Goal: Transaction & Acquisition: Download file/media

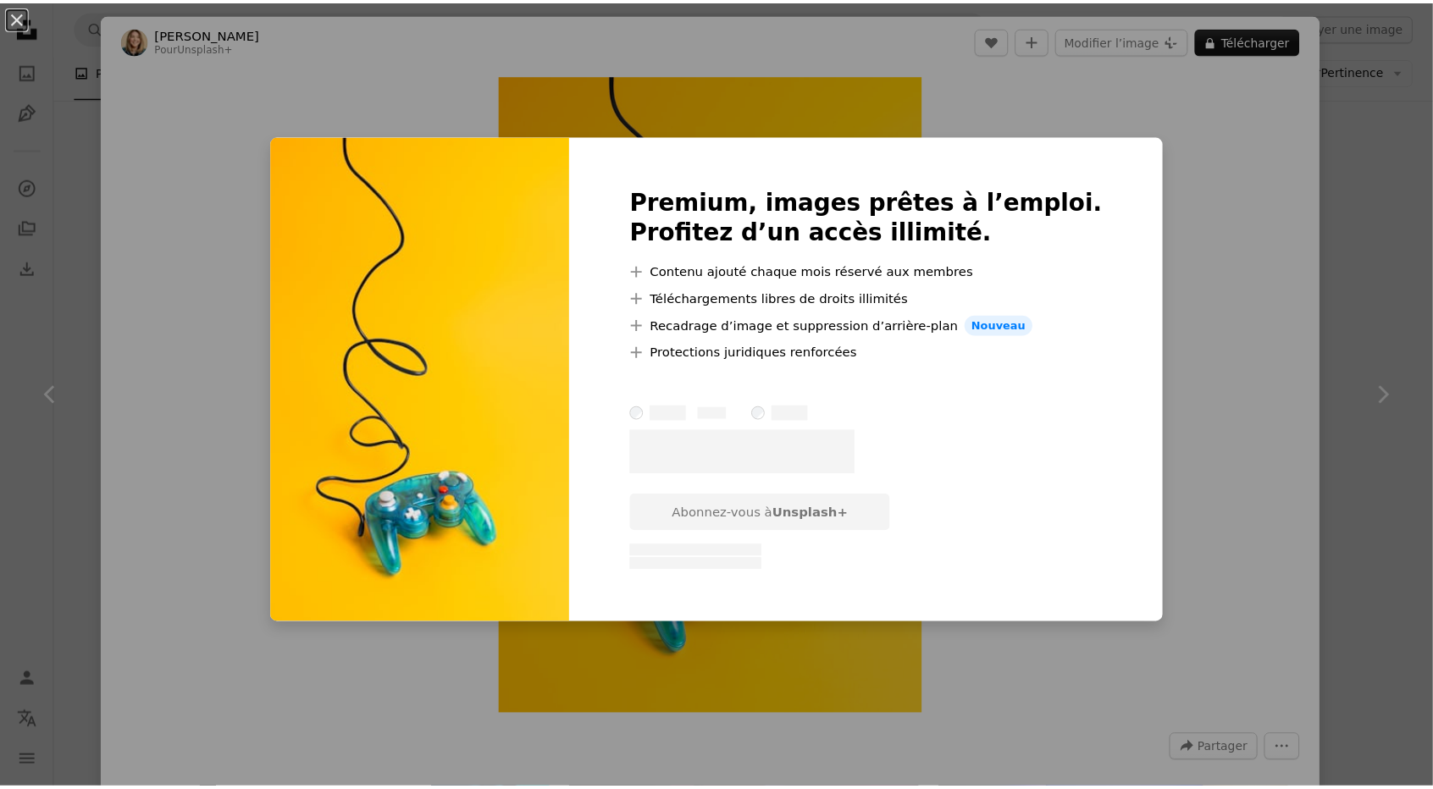
scroll to position [0, 321]
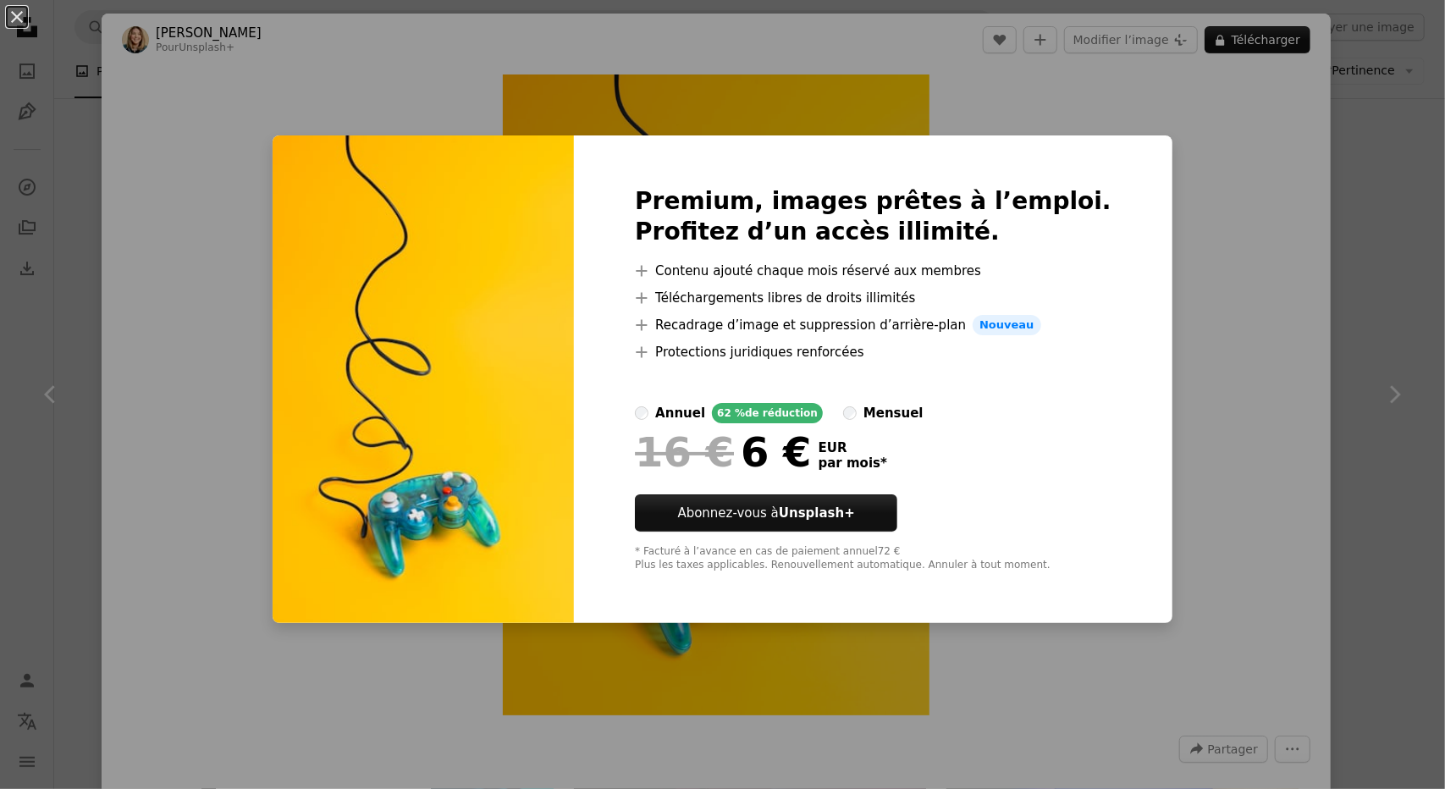
drag, startPoint x: 1240, startPoint y: 205, endPoint x: 1216, endPoint y: 137, distance: 72.1
click at [1216, 137] on div "An X shape Premium, images prêtes à l’emploi. Profitez d’un accès illimité. A p…" at bounding box center [722, 394] width 1445 height 789
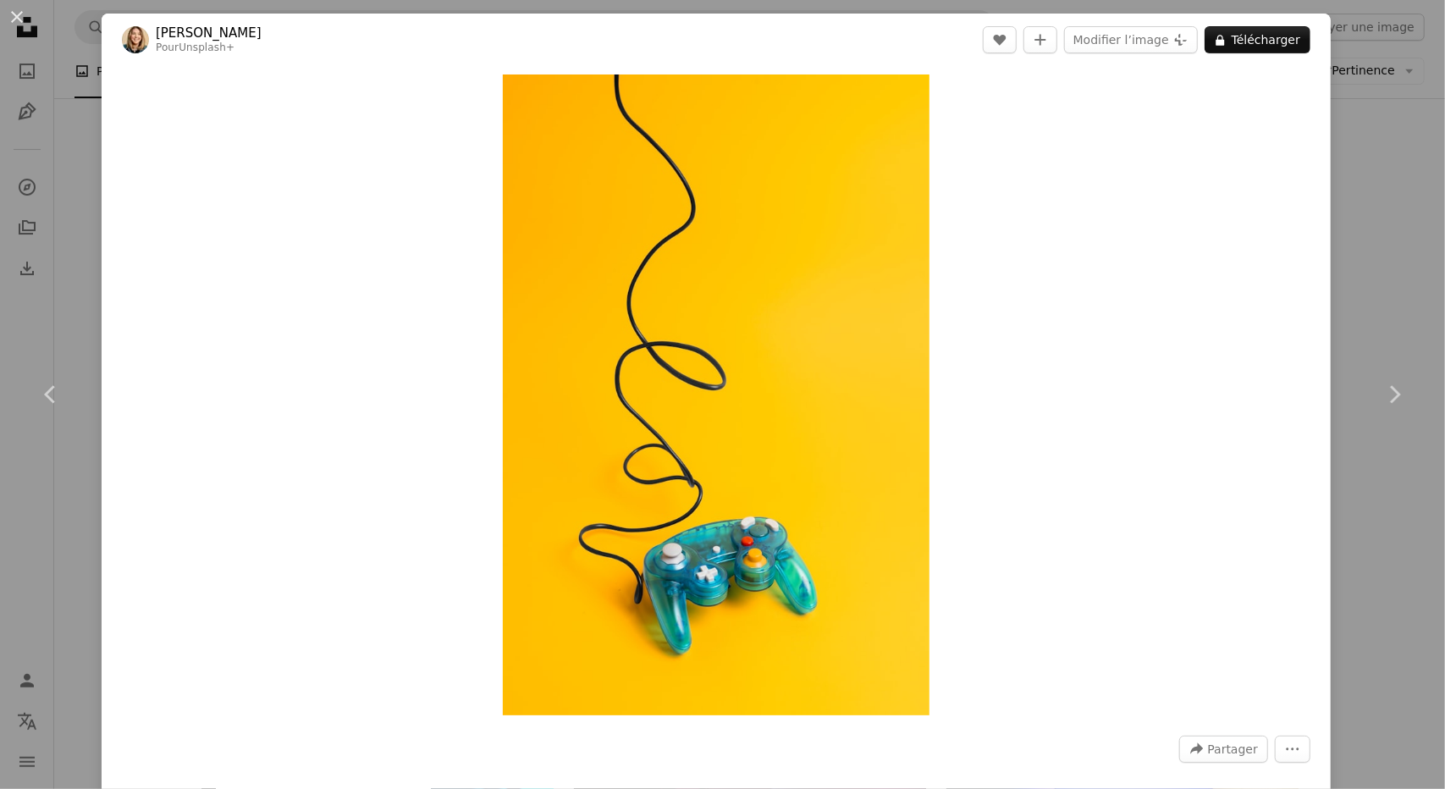
click at [1154, 53] on header "[PERSON_NAME] Pour Unsplash+ A heart A plus sign Modifier l’image Plus sign for…" at bounding box center [716, 40] width 1229 height 52
click at [1154, 44] on button "Modifier l’image Plus sign for Unsplash+" at bounding box center [1131, 39] width 134 height 27
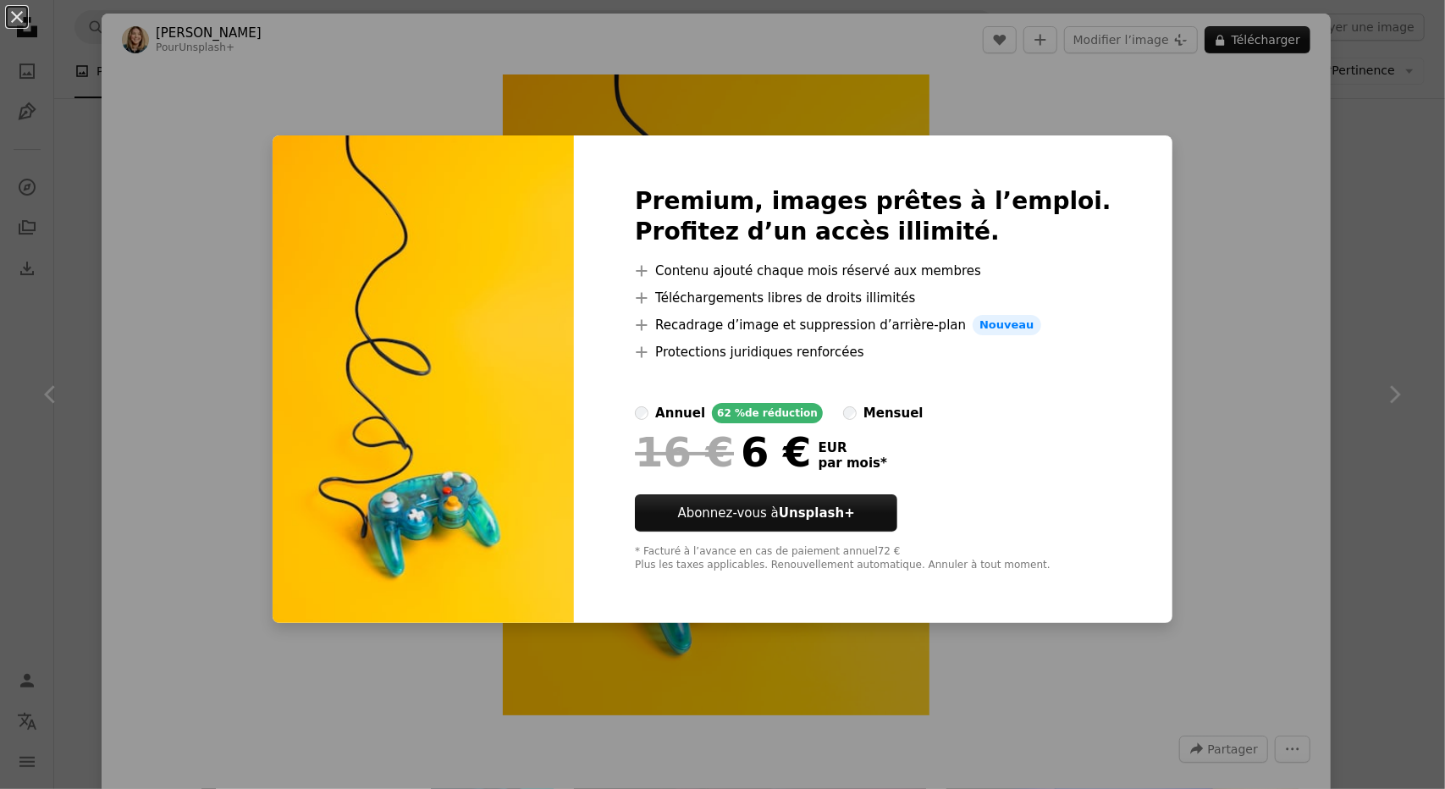
click at [1206, 206] on div "An X shape Premium, images prêtes à l’emploi. Profitez d’un accès illimité. A p…" at bounding box center [722, 394] width 1445 height 789
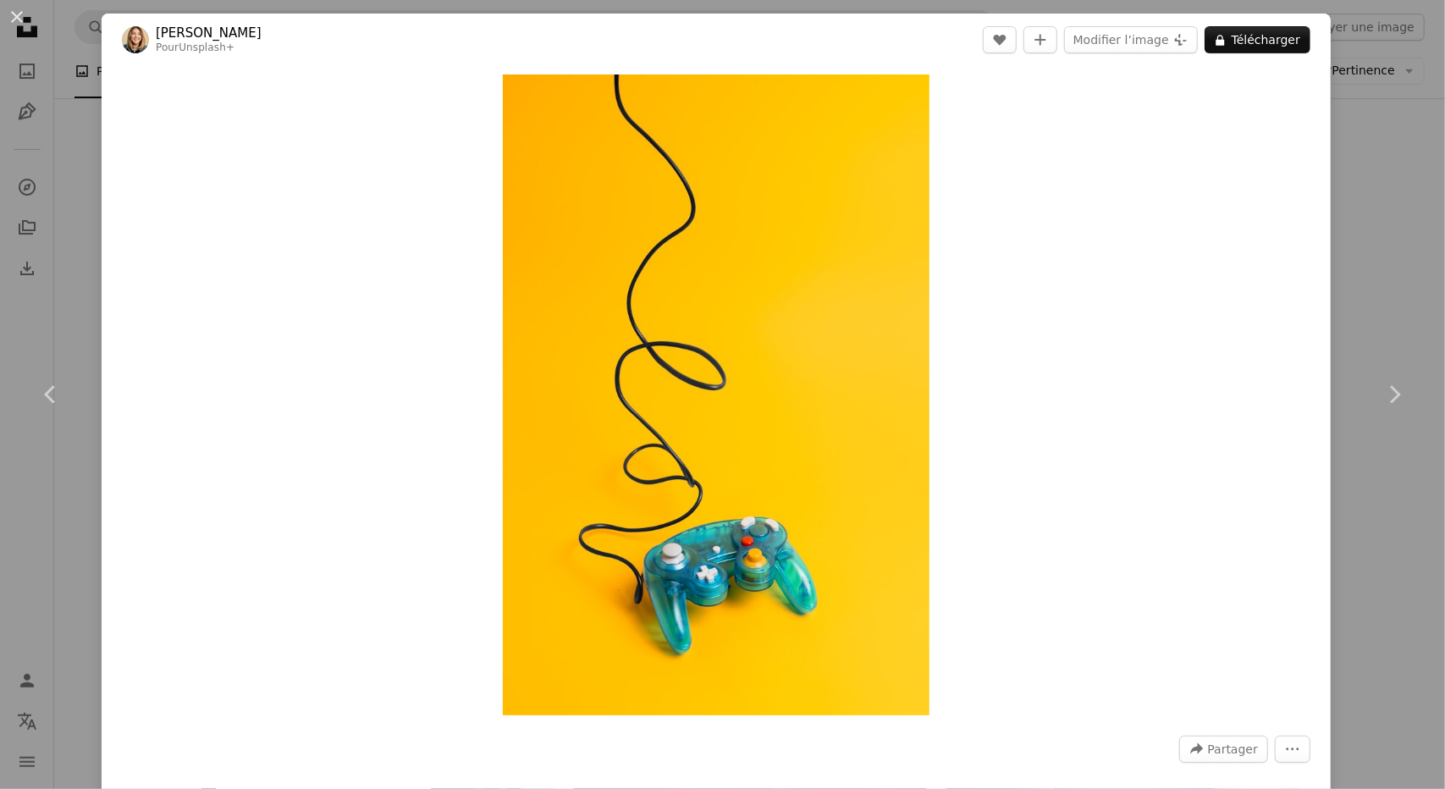
click at [1334, 167] on div "An X shape Chevron left Chevron right [PERSON_NAME] Pour Unsplash+ A heart A pl…" at bounding box center [722, 394] width 1445 height 789
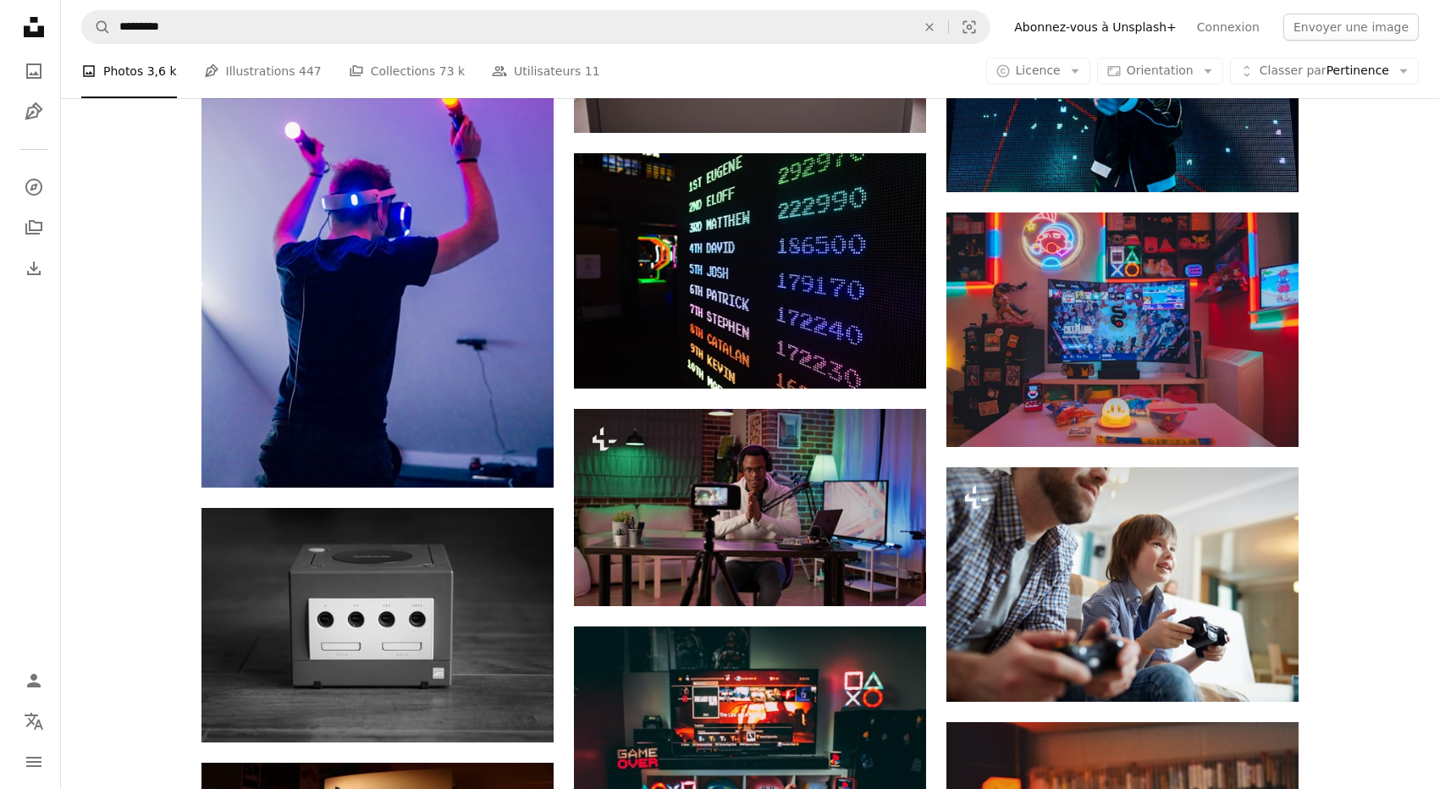
scroll to position [10087, 0]
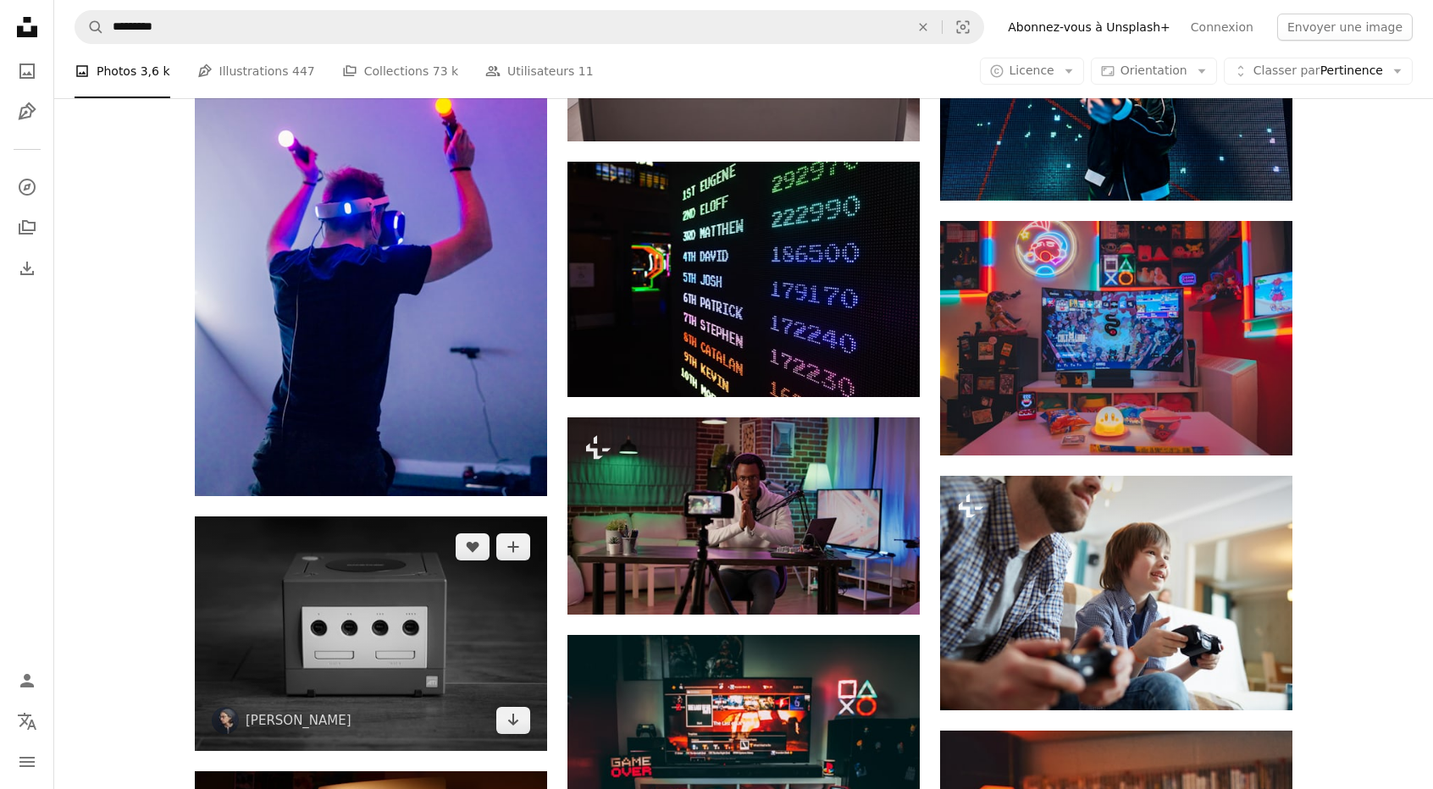
click at [494, 644] on img at bounding box center [371, 634] width 352 height 235
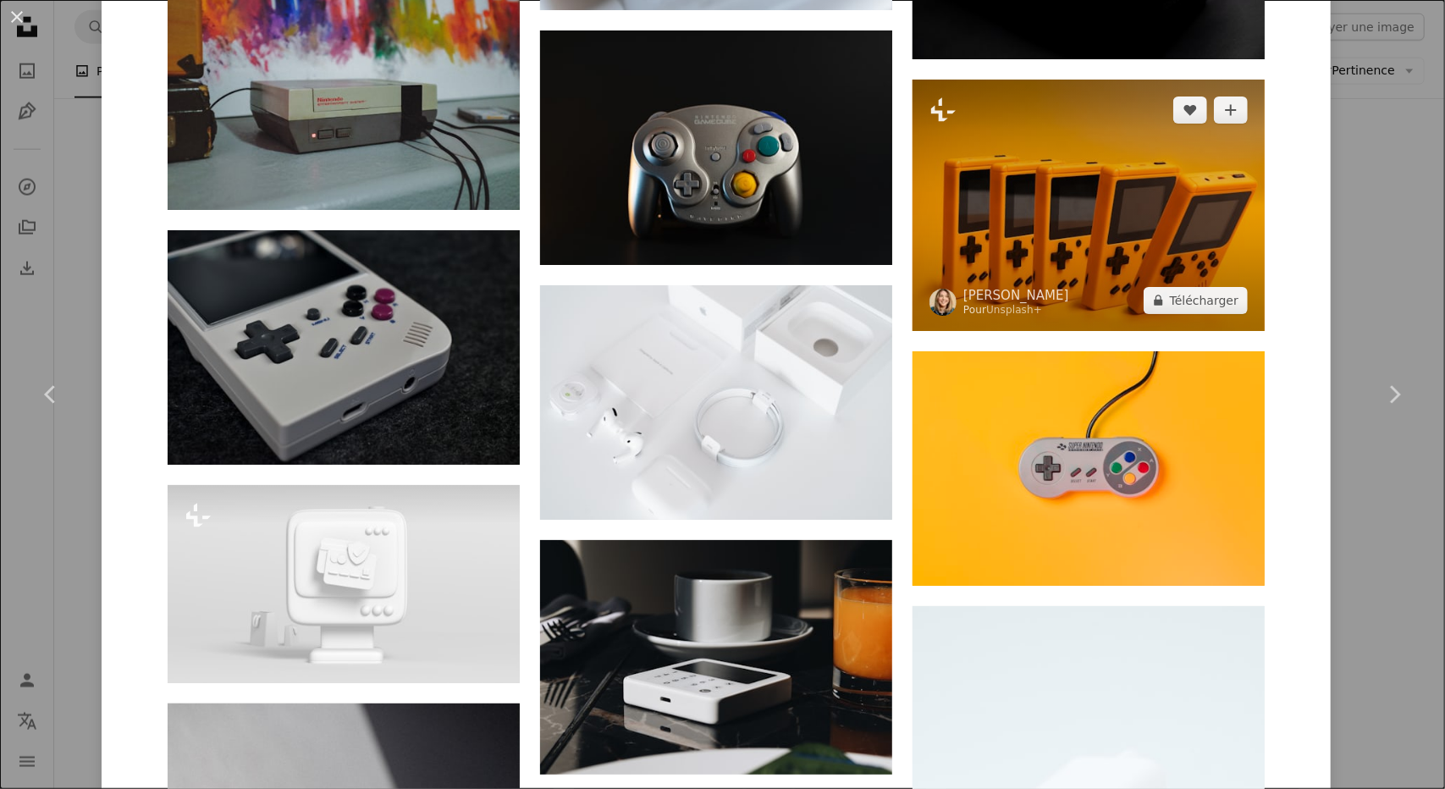
scroll to position [6956, 0]
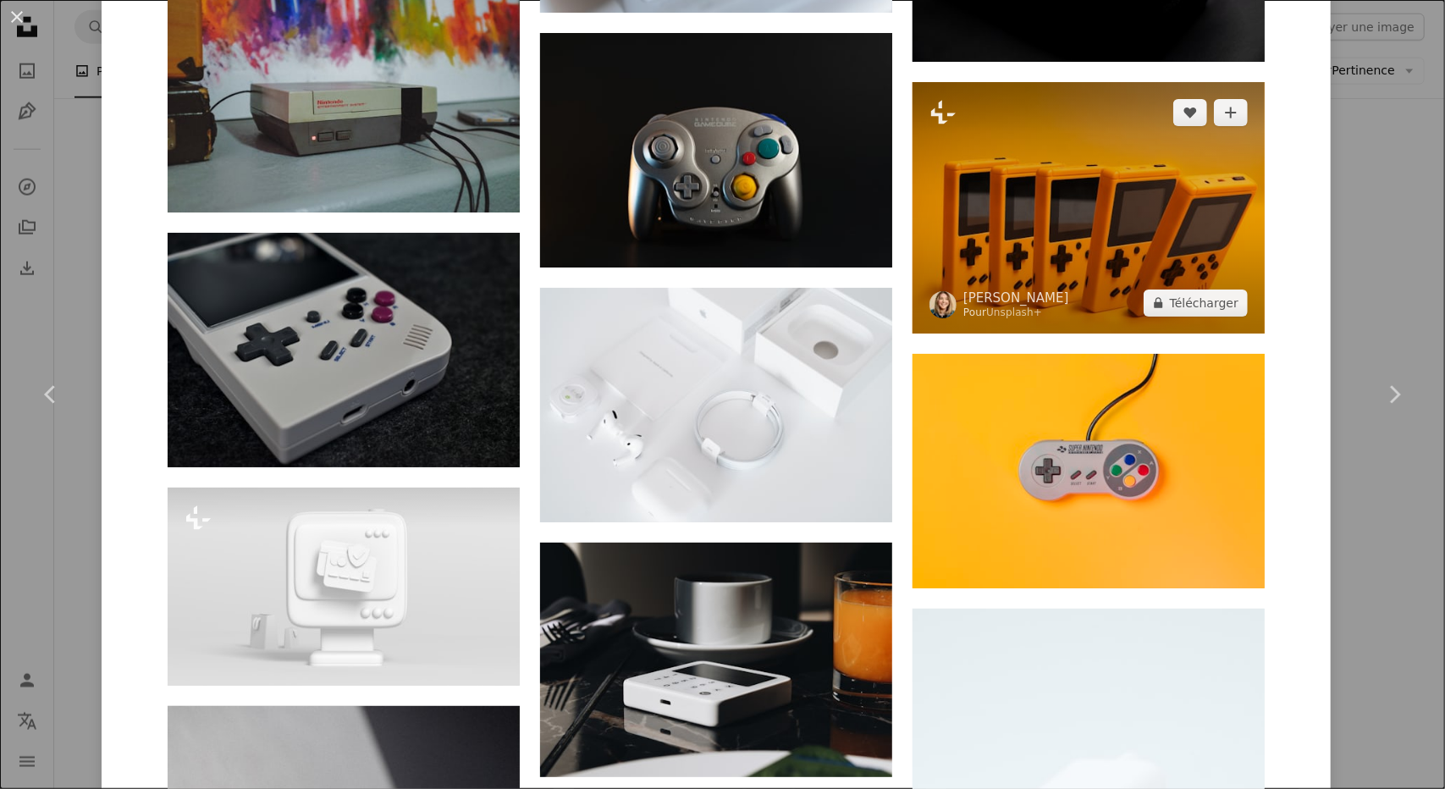
click at [1087, 240] on img at bounding box center [1089, 207] width 352 height 251
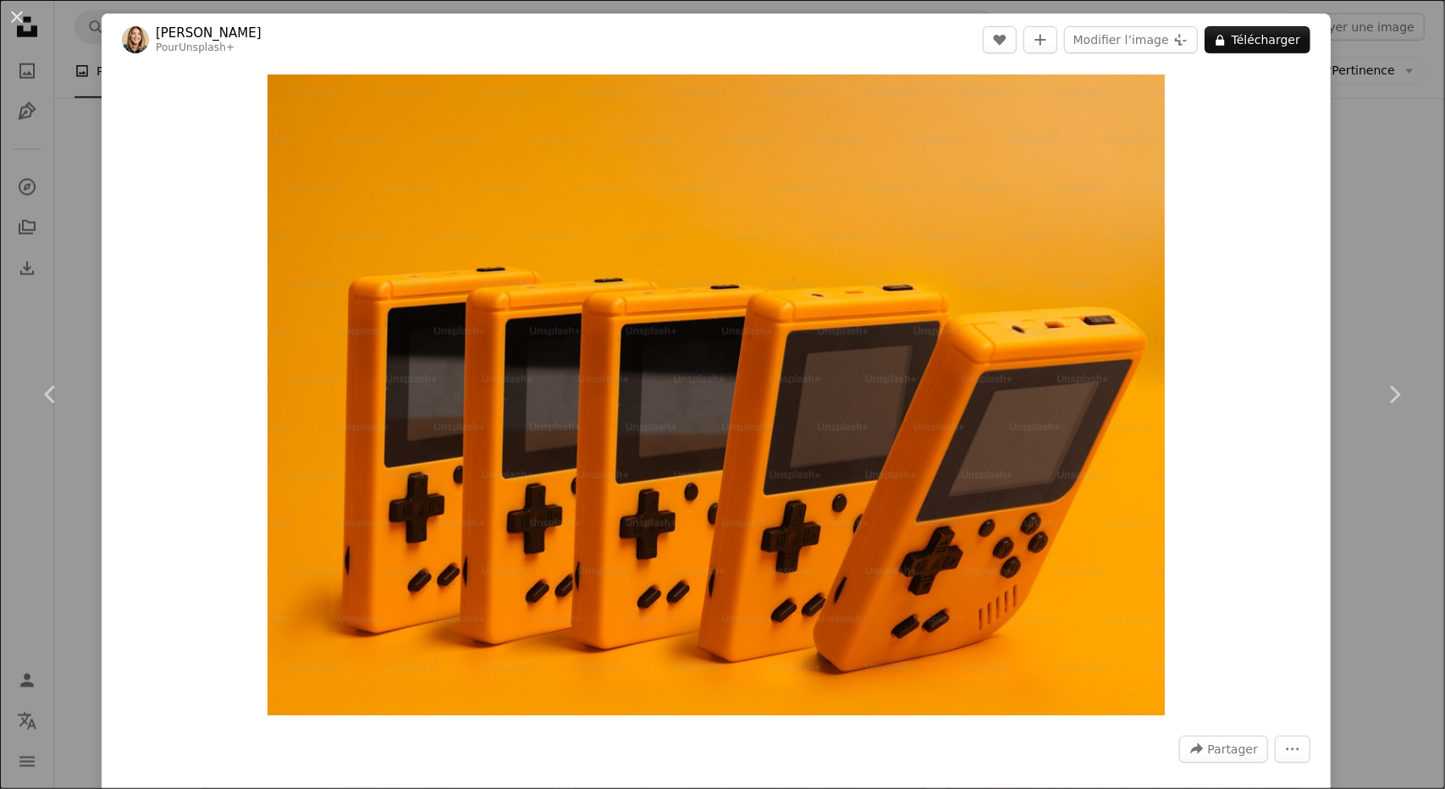
click at [75, 208] on div "An X shape Chevron left Chevron right [PERSON_NAME] Pour Unsplash+ A heart A pl…" at bounding box center [722, 394] width 1445 height 789
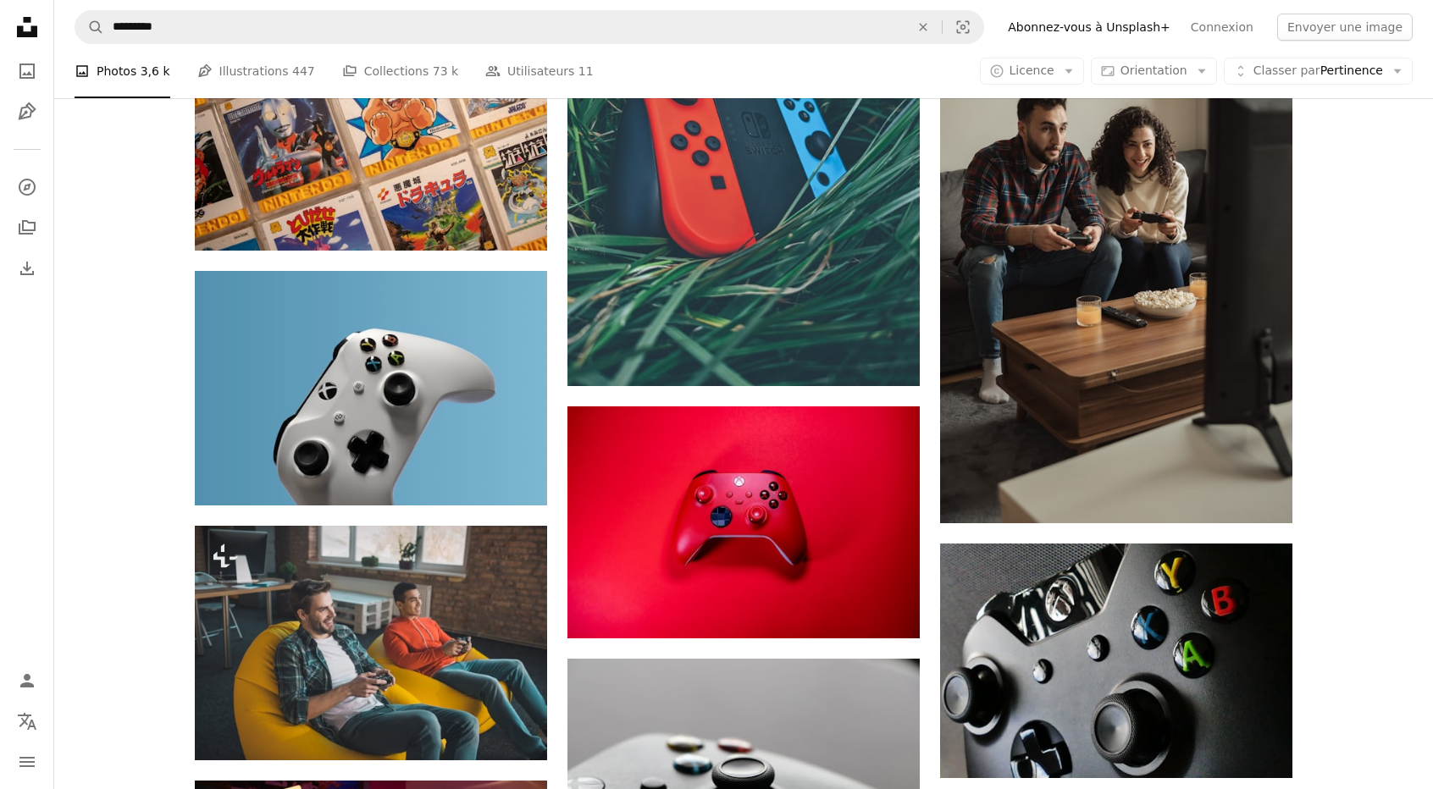
scroll to position [14283, 0]
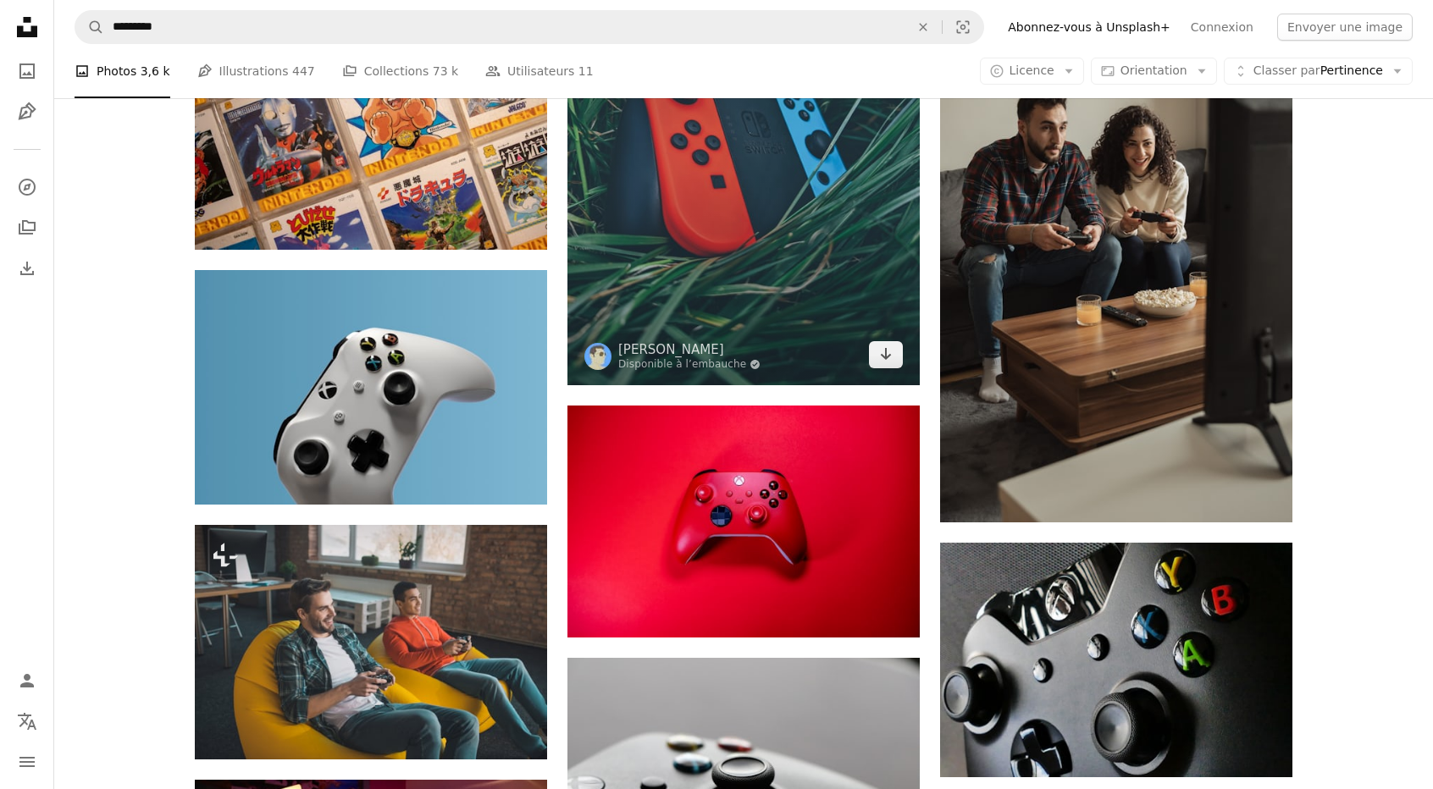
click at [661, 298] on img at bounding box center [743, 150] width 352 height 467
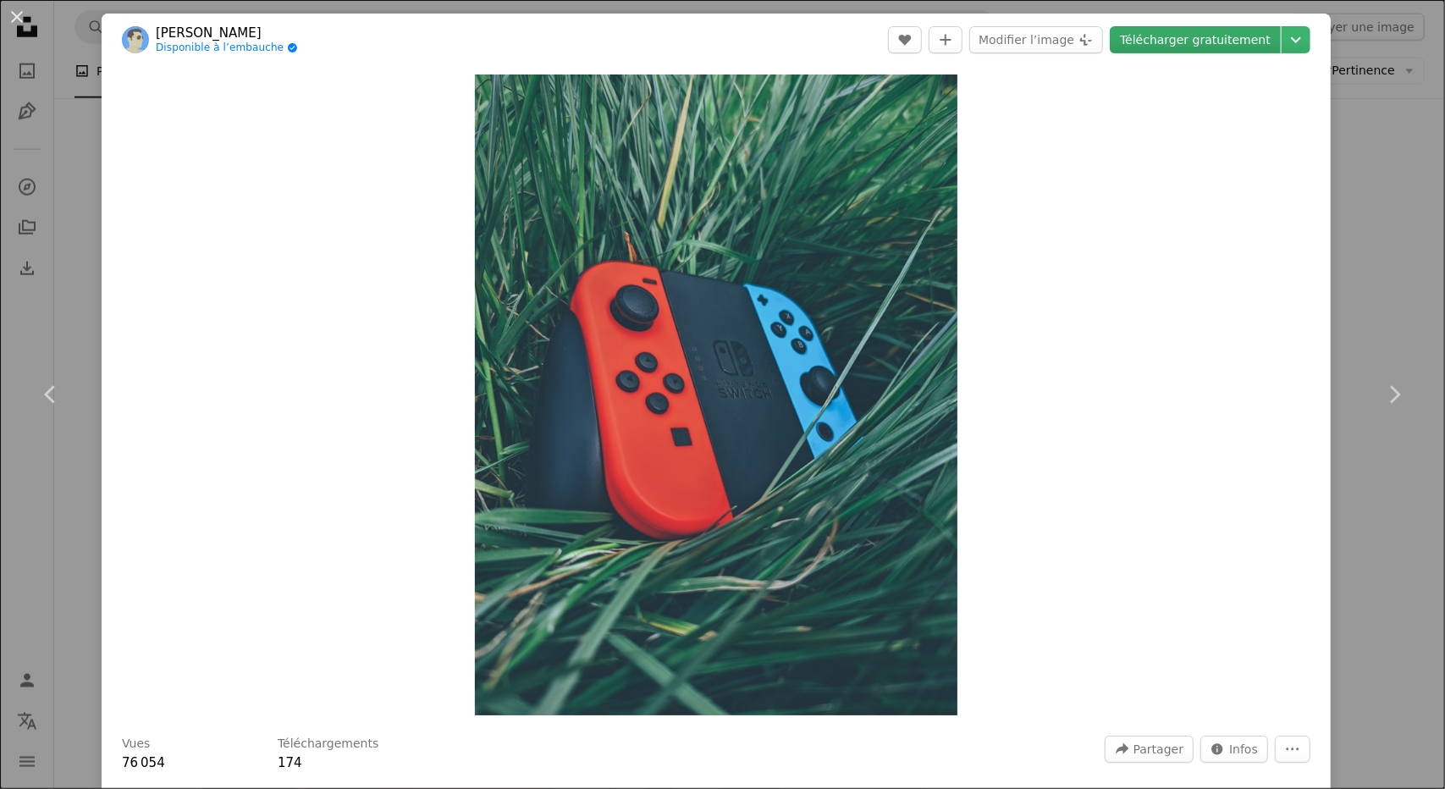
click at [1138, 48] on link "Télécharger gratuitement" at bounding box center [1195, 39] width 171 height 27
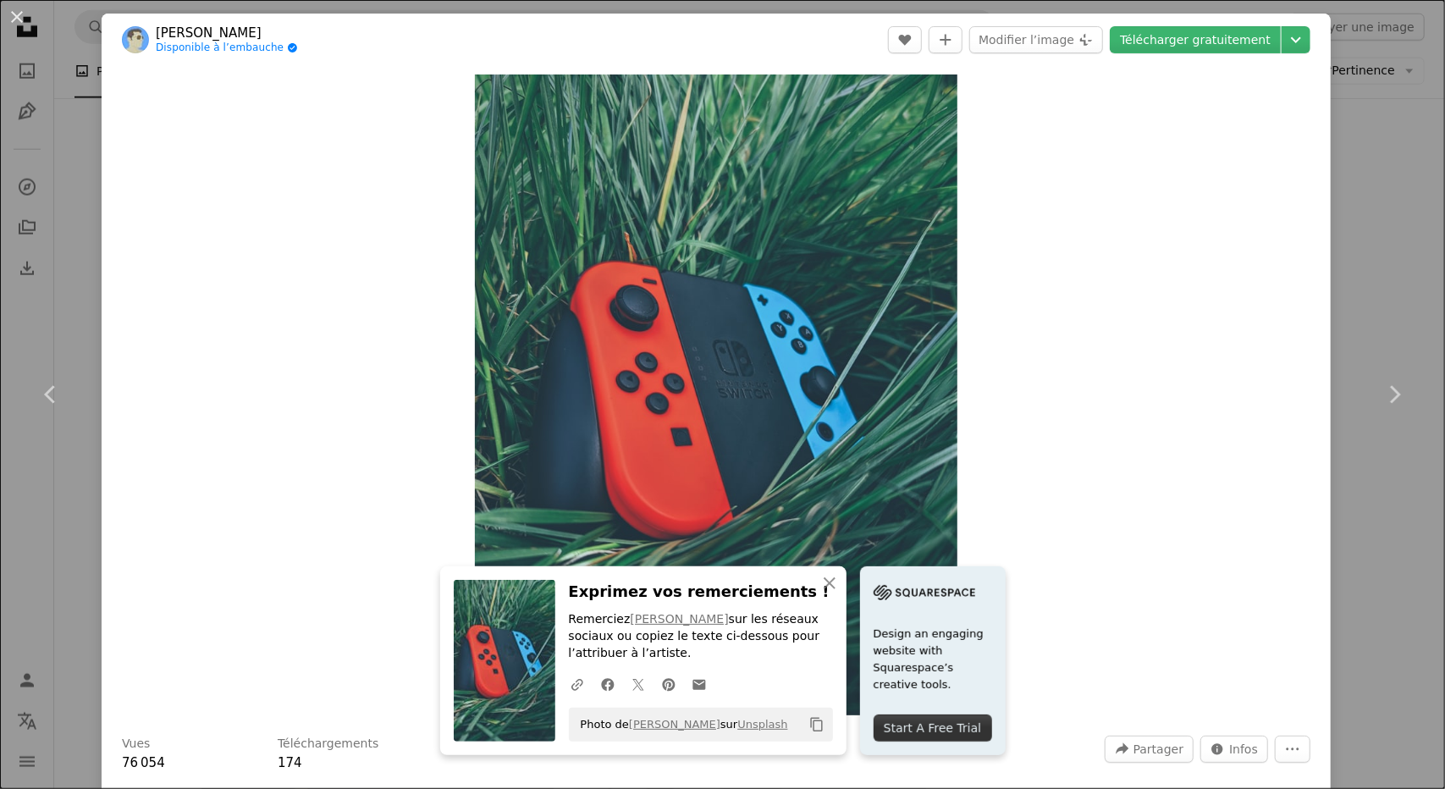
click at [1394, 185] on div "An X shape Chevron left Chevron right [PERSON_NAME] Disponible à l’embauche A c…" at bounding box center [722, 394] width 1445 height 789
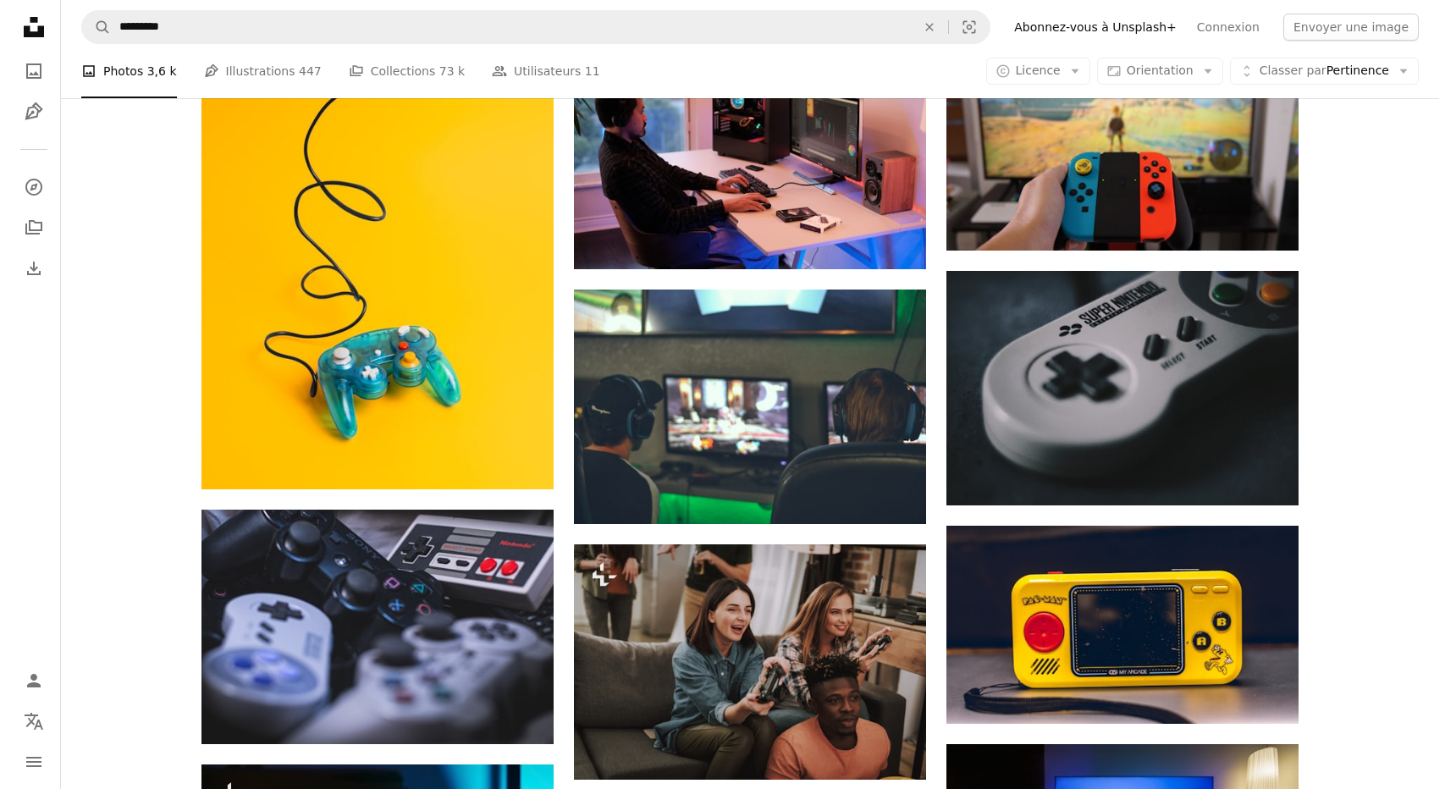
scroll to position [8271, 0]
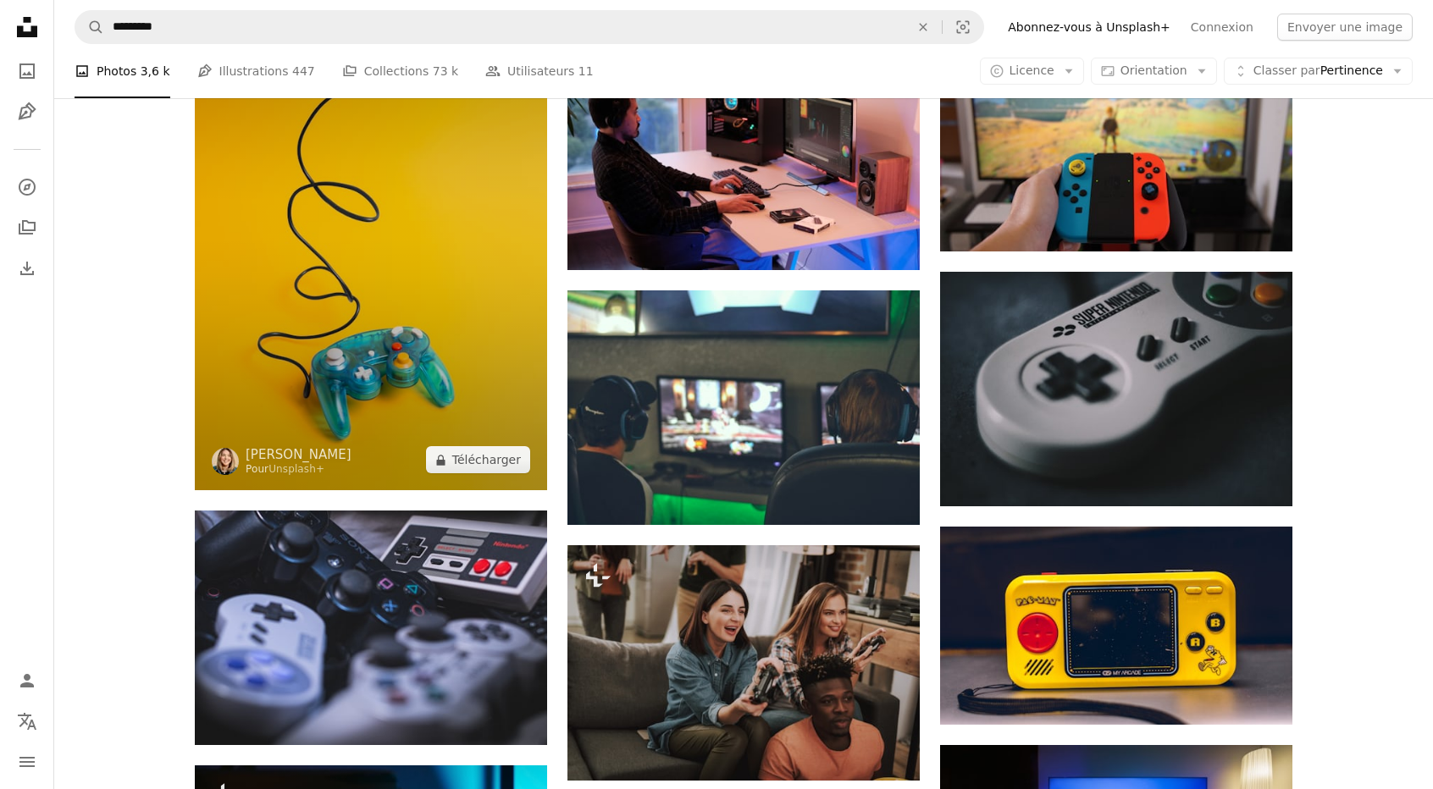
click at [367, 336] on img at bounding box center [371, 226] width 352 height 528
